Goal: Task Accomplishment & Management: Use online tool/utility

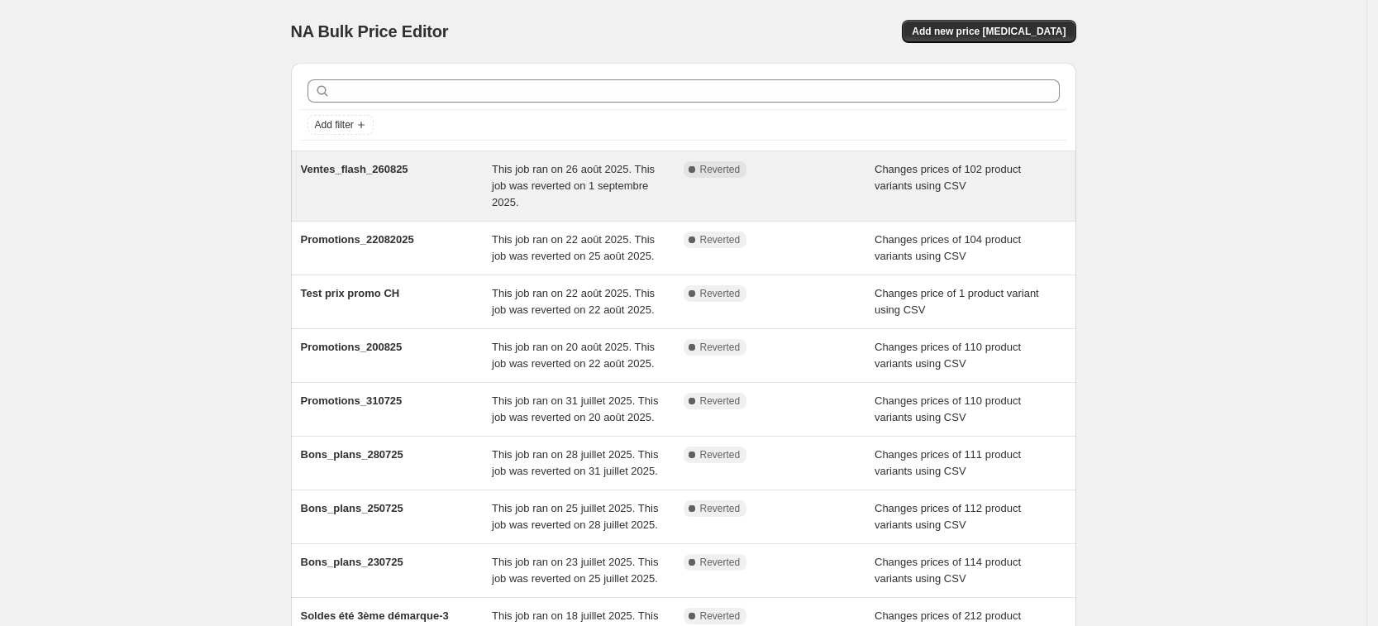
click at [804, 170] on div "Complete Reverted" at bounding box center [767, 169] width 167 height 17
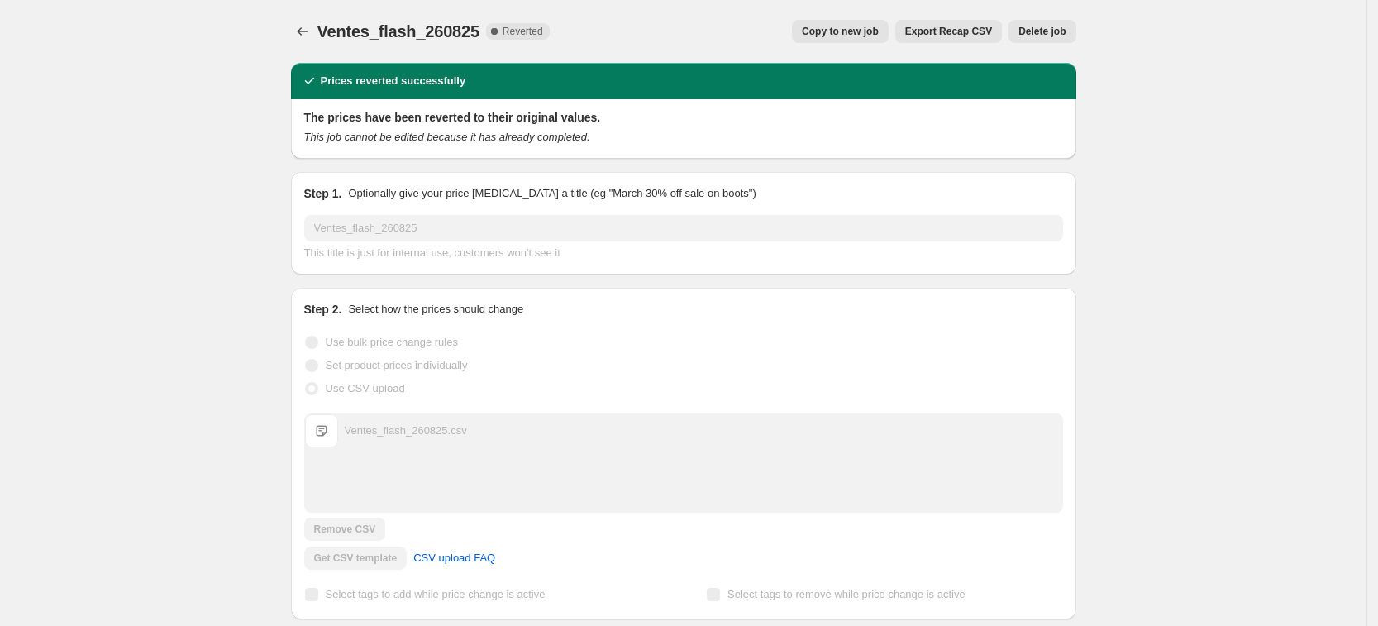
click at [855, 36] on span "Copy to new job" at bounding box center [840, 31] width 77 height 13
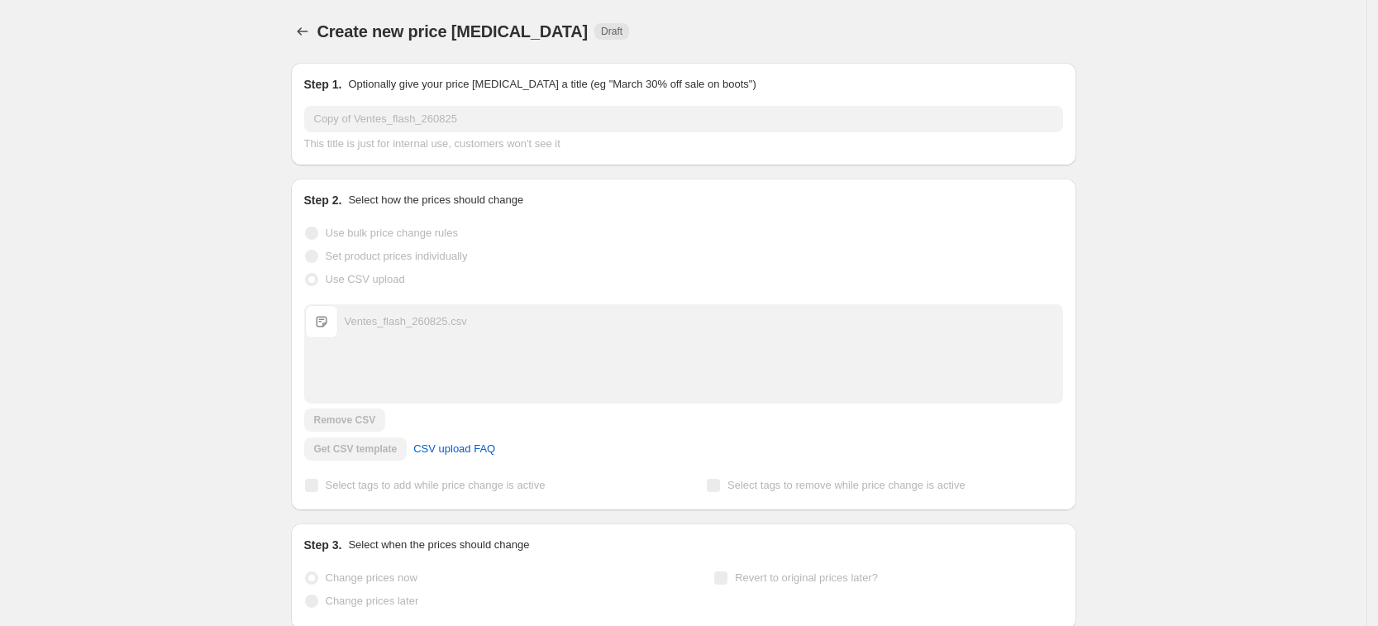
click at [488, 117] on input "Copy of Ventes_flash_260825" at bounding box center [683, 119] width 759 height 26
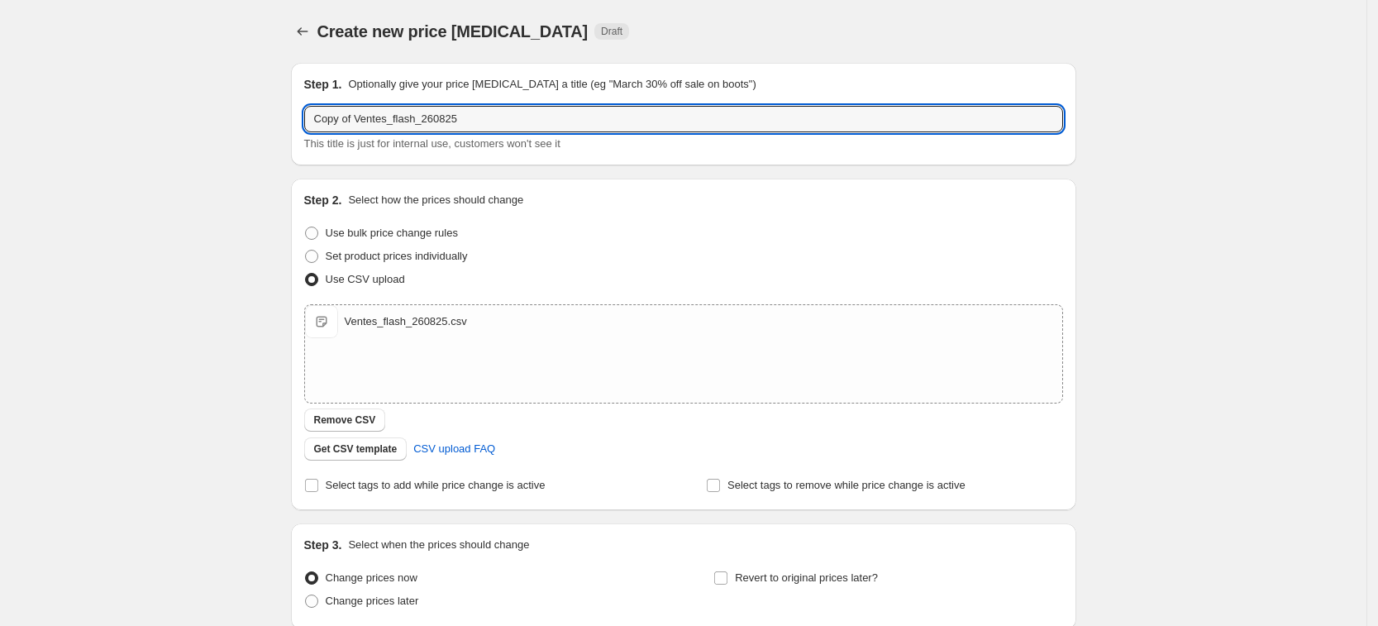
drag, startPoint x: 360, startPoint y: 121, endPoint x: 174, endPoint y: 123, distance: 186.0
click at [174, 123] on div "Create new price change job. This page is ready Create new price change job Dra…" at bounding box center [683, 383] width 1367 height 766
click at [406, 123] on input "Ventes_flash_260825" at bounding box center [683, 119] width 759 height 26
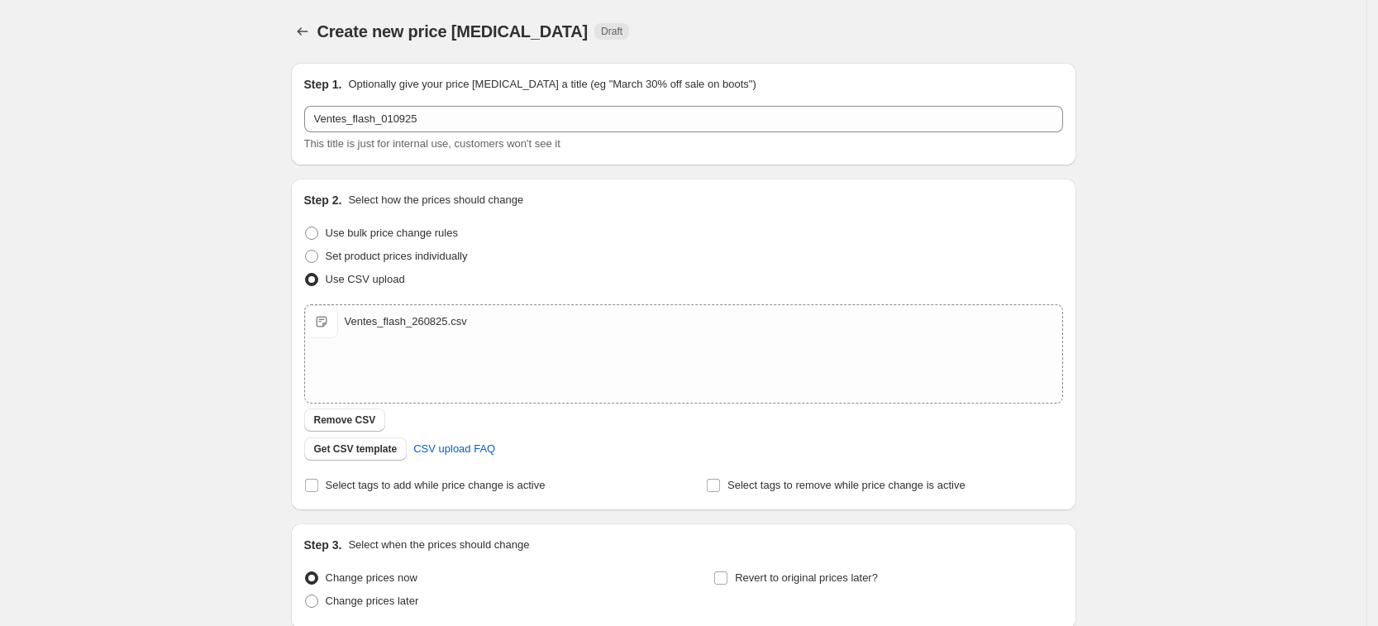
click at [254, 245] on div "Create new price change job. This page is ready Create new price change job Dra…" at bounding box center [683, 383] width 1367 height 766
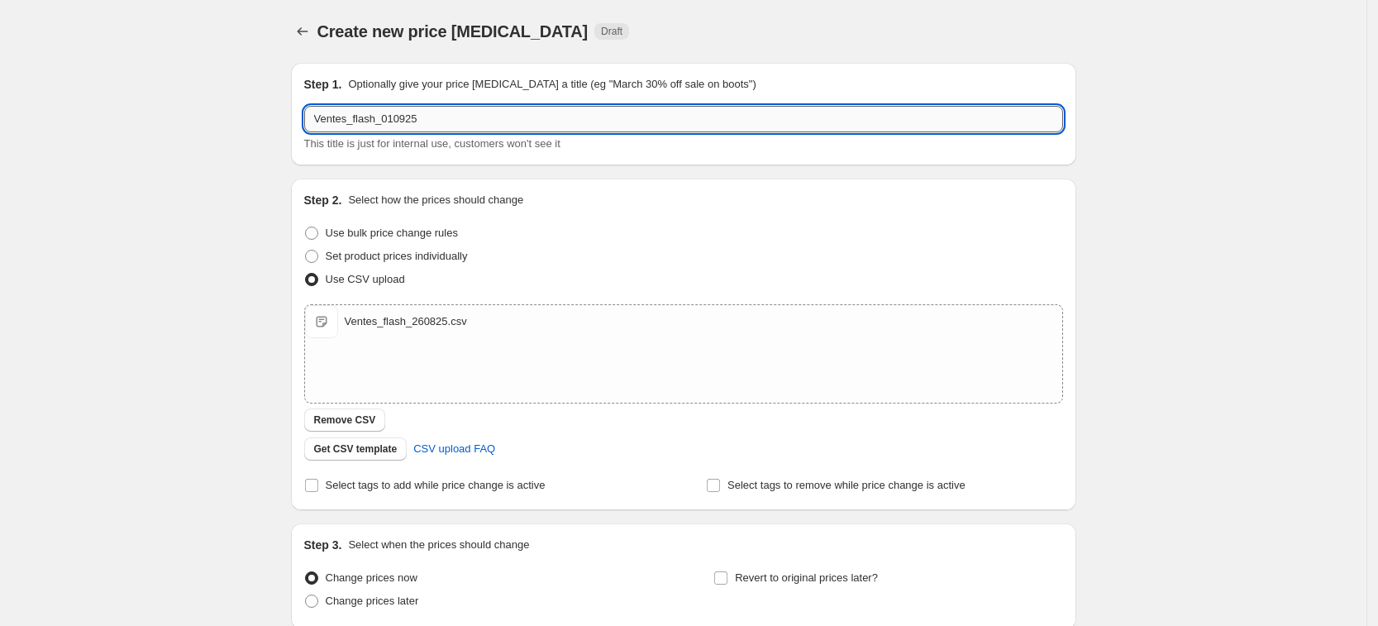
click at [391, 119] on input "Ventes_flash_010925" at bounding box center [683, 119] width 759 height 26
type input "Ventes_flash_020925"
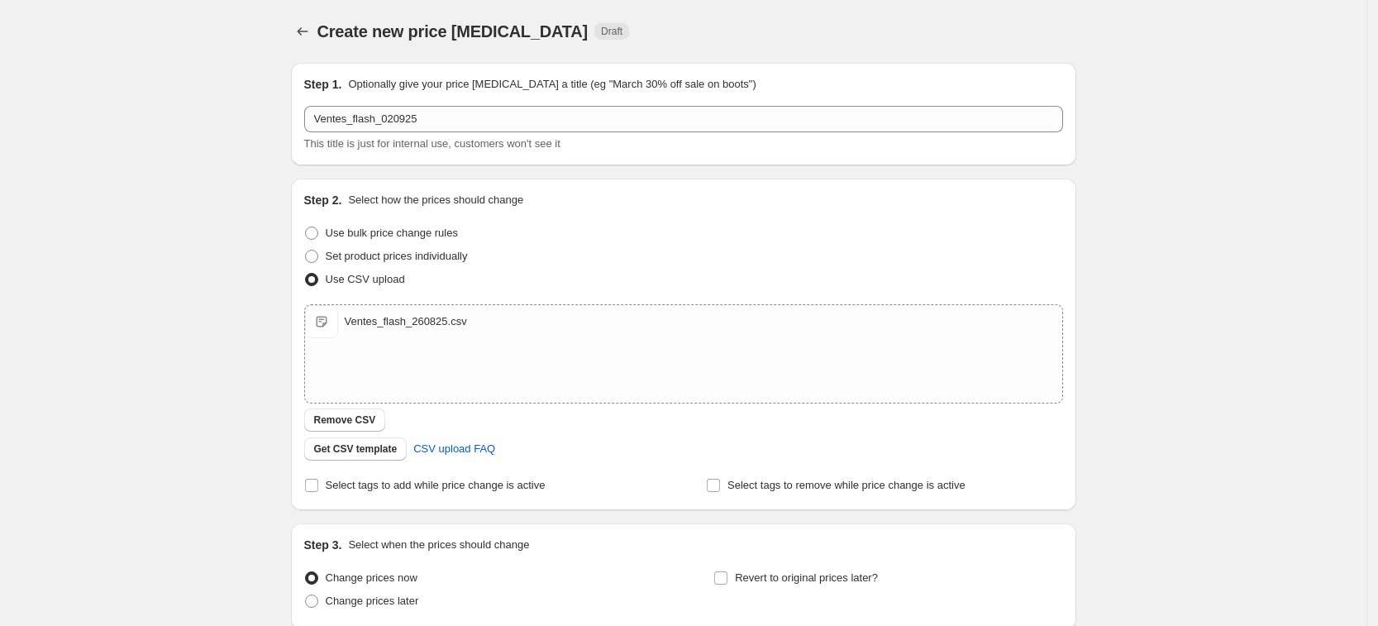
click at [204, 415] on div "Create new price change job. This page is ready Create new price change job Dra…" at bounding box center [683, 383] width 1367 height 766
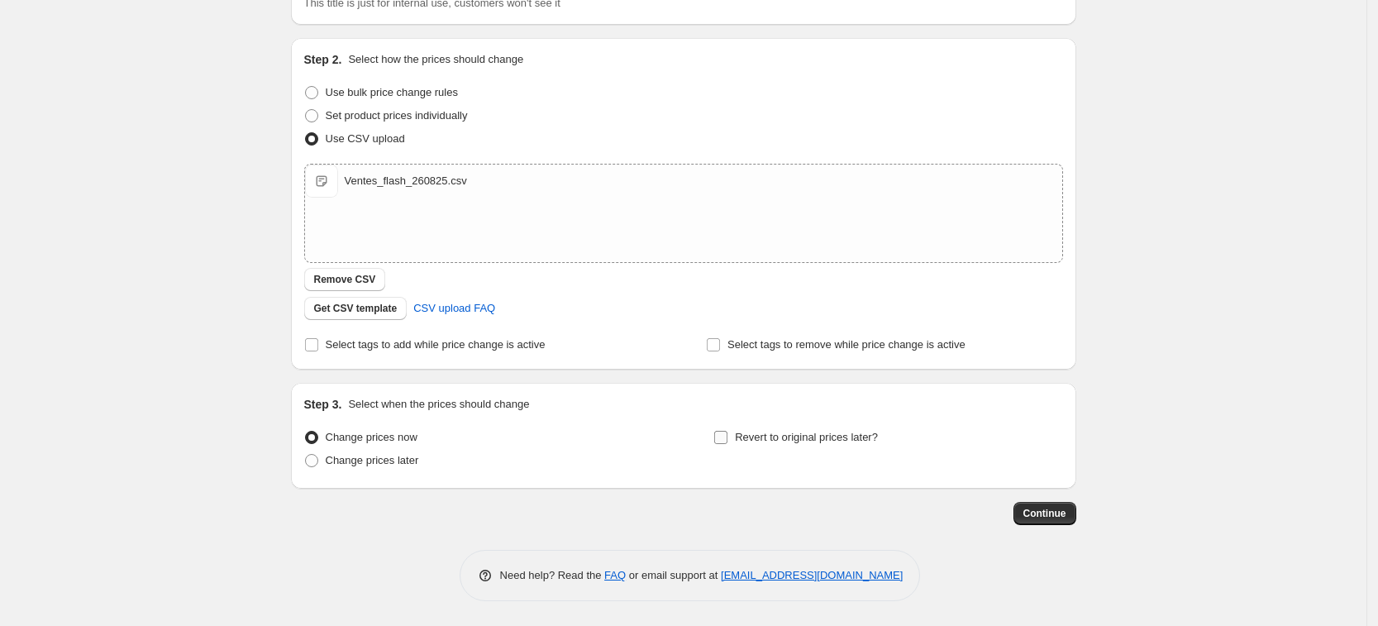
click at [725, 439] on input "Revert to original prices later?" at bounding box center [720, 437] width 13 height 13
checkbox input "true"
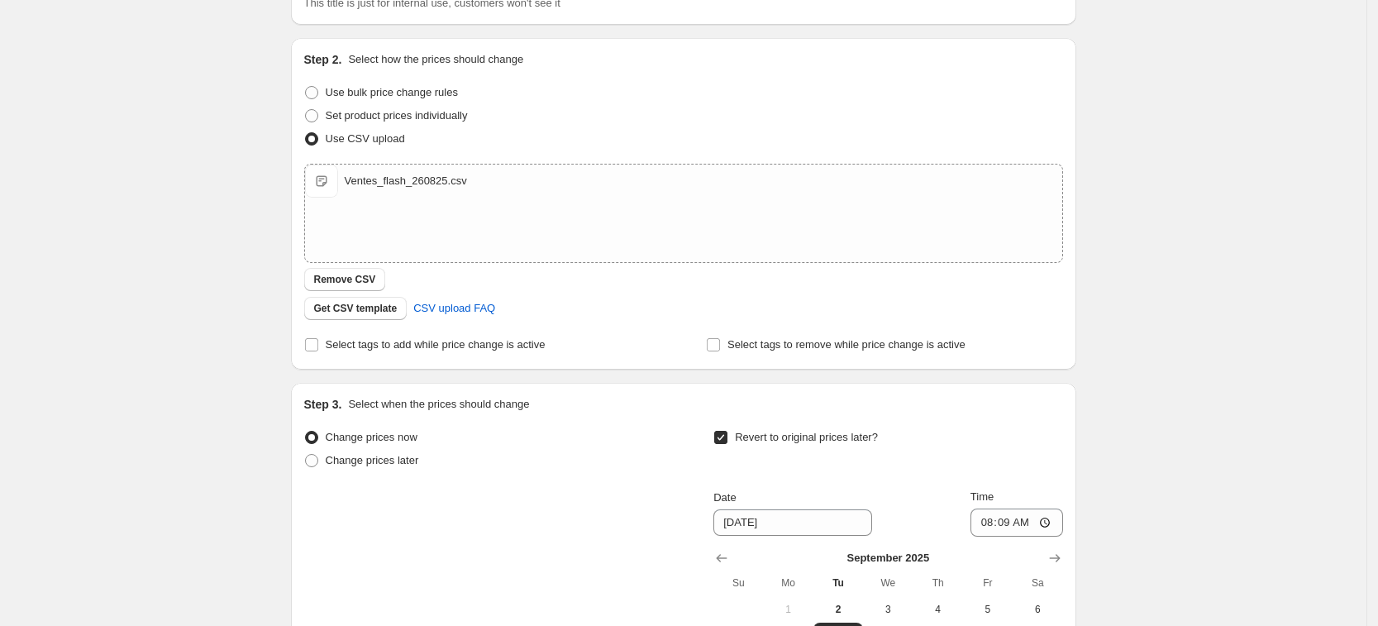
scroll to position [339, 0]
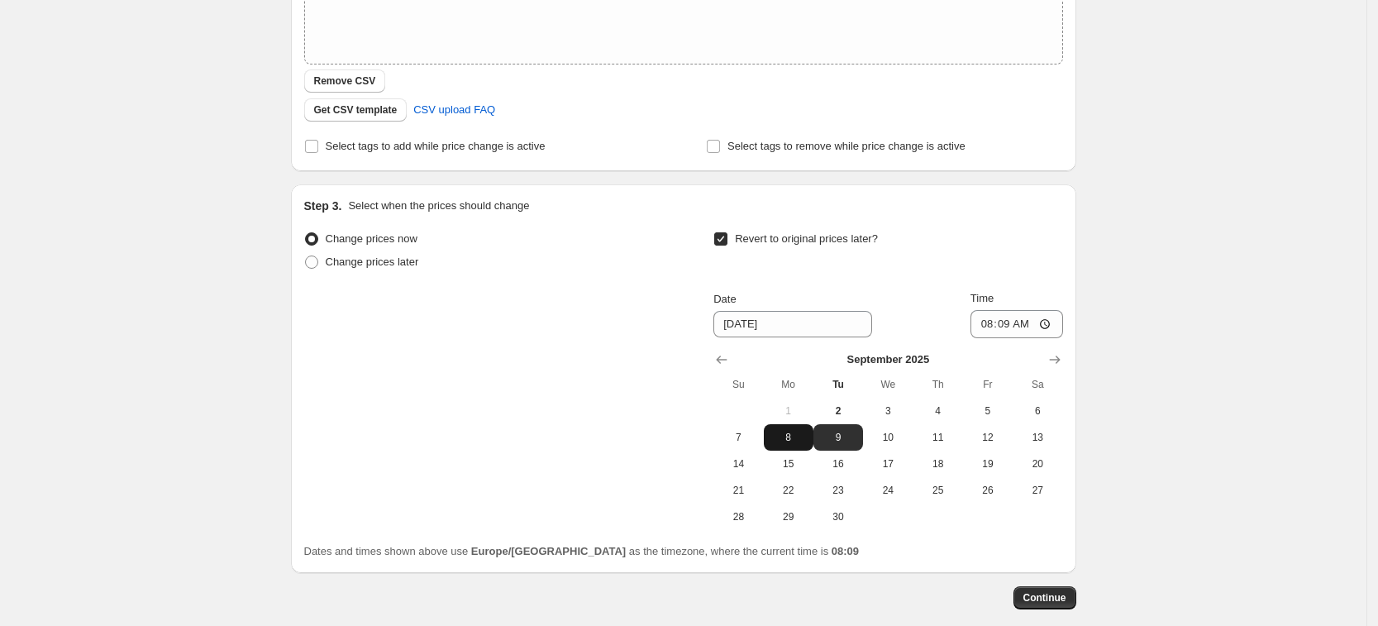
click at [794, 431] on span "8" at bounding box center [789, 437] width 36 height 13
type input "9/8/2025"
click at [1012, 319] on input "08:09" at bounding box center [1017, 324] width 93 height 28
type input "23:59"
click at [1054, 603] on span "Continue" at bounding box center [1045, 597] width 43 height 13
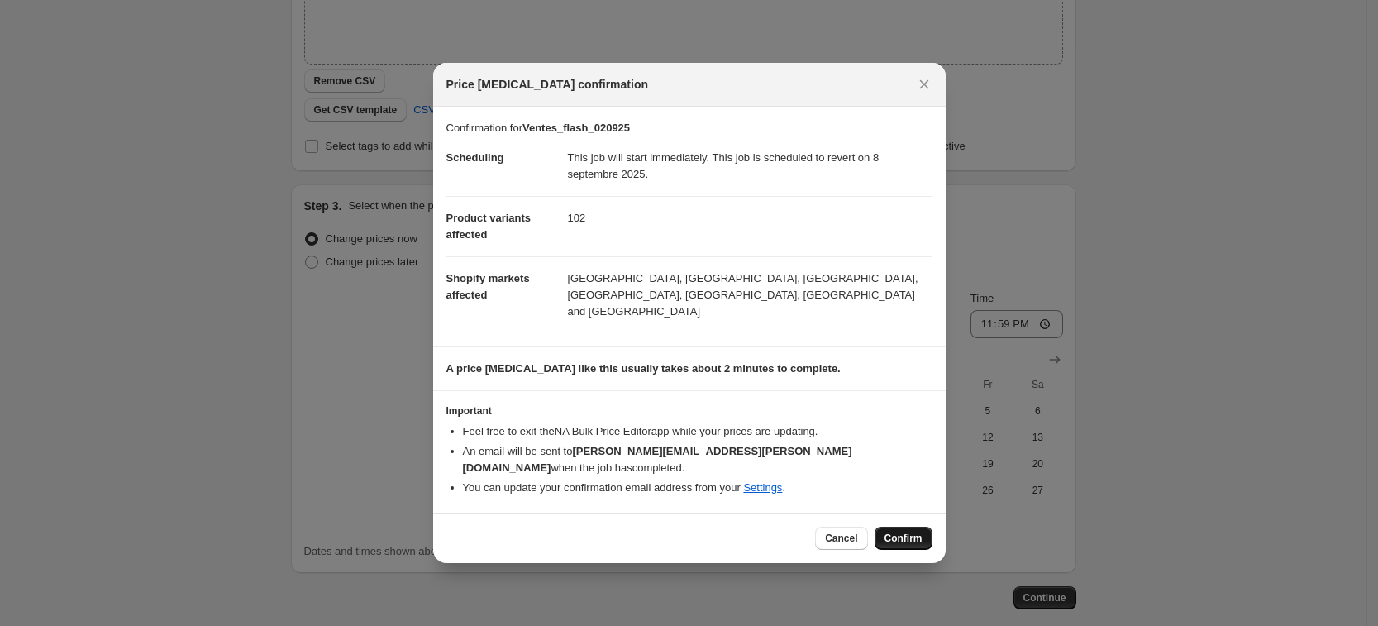
click at [902, 532] on span "Confirm" at bounding box center [904, 538] width 38 height 13
